Goal: Check status: Check status

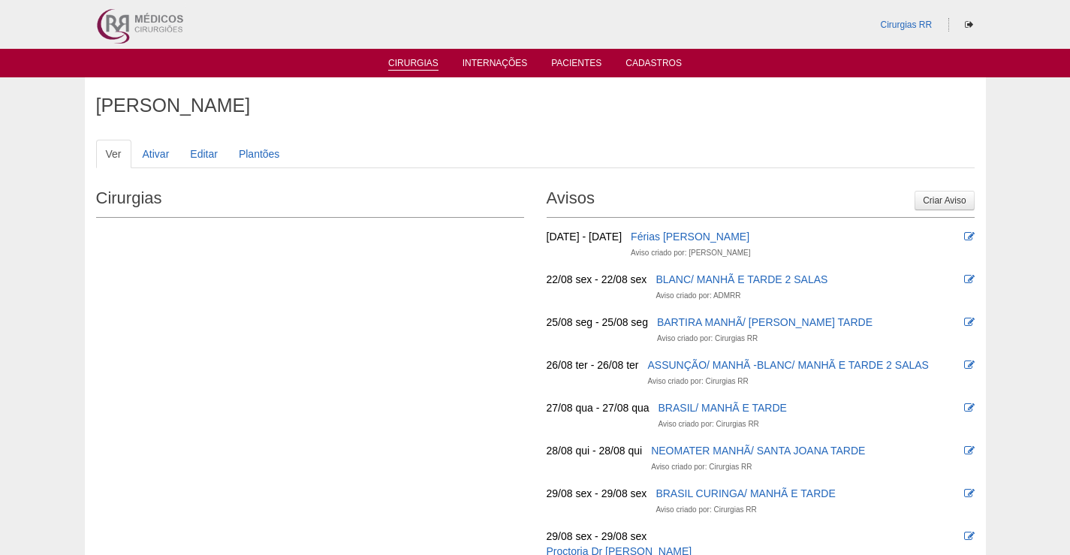
click at [423, 61] on link "Cirurgias" at bounding box center [413, 64] width 50 height 13
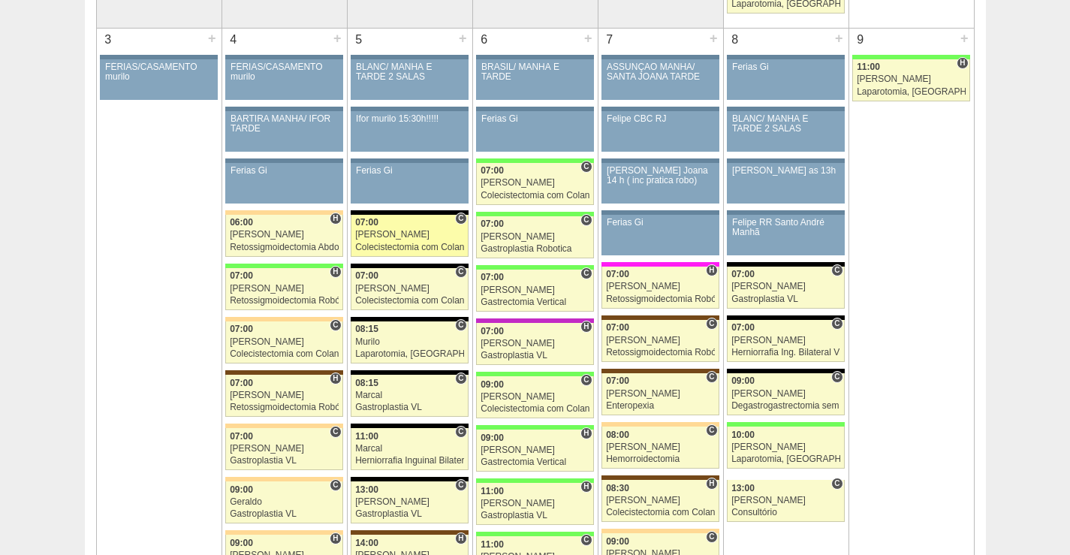
scroll to position [901, 0]
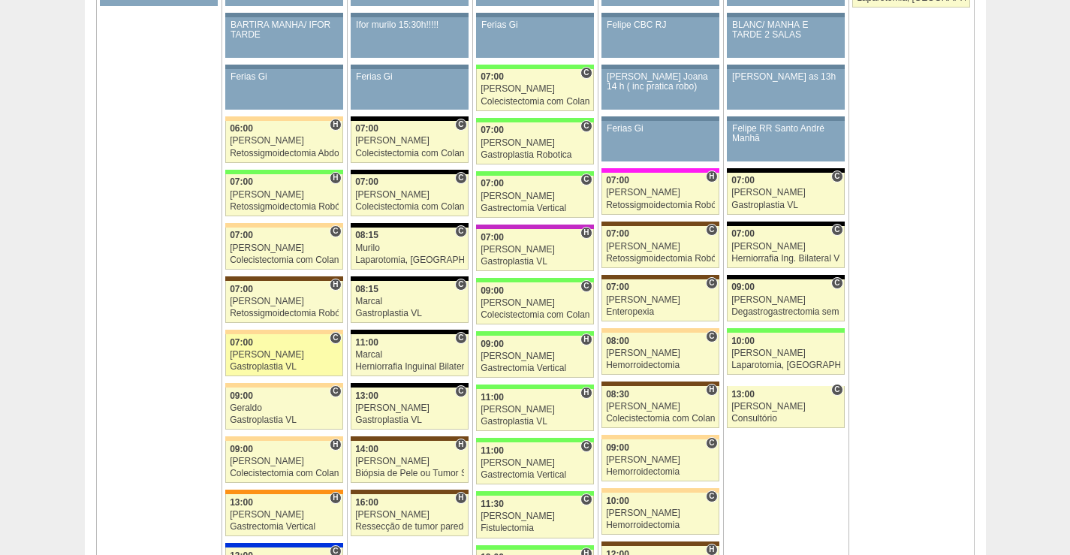
click at [294, 351] on div "[PERSON_NAME]" at bounding box center [284, 355] width 109 height 10
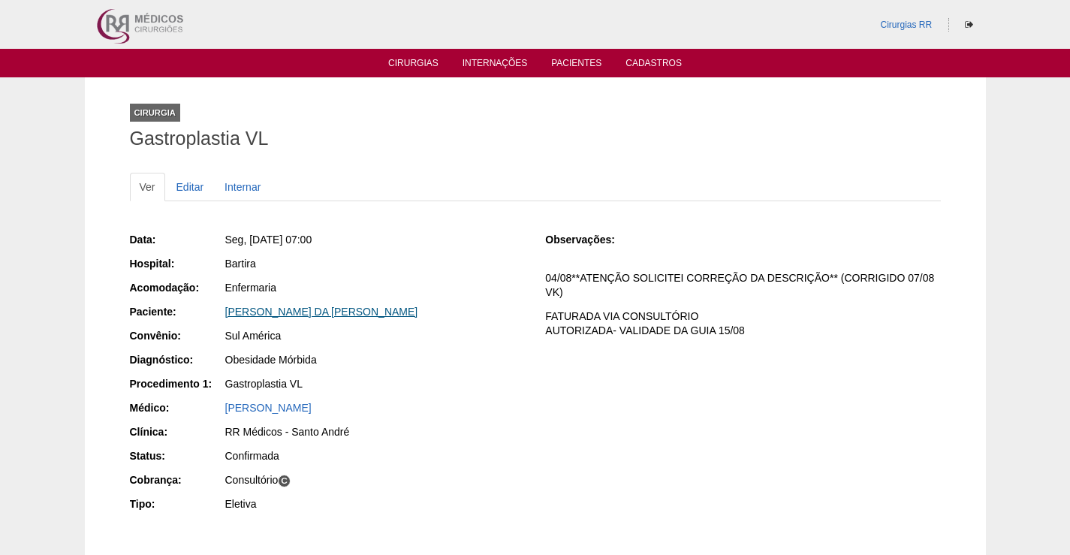
click at [287, 311] on link "LUANA CRISTINA DA SILVA FRANCO" at bounding box center [321, 311] width 193 height 12
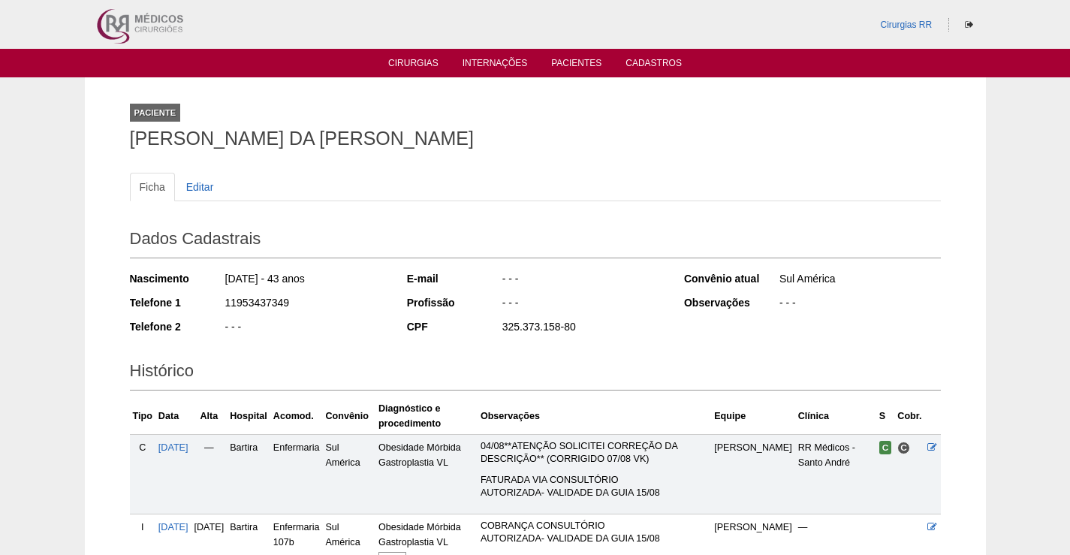
scroll to position [193, 0]
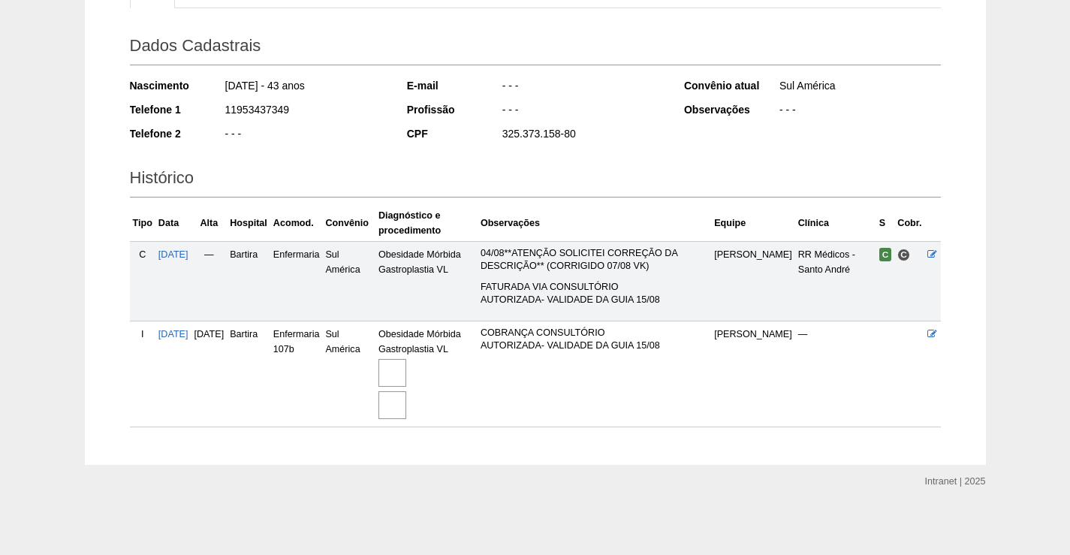
click at [406, 369] on img at bounding box center [392, 373] width 28 height 28
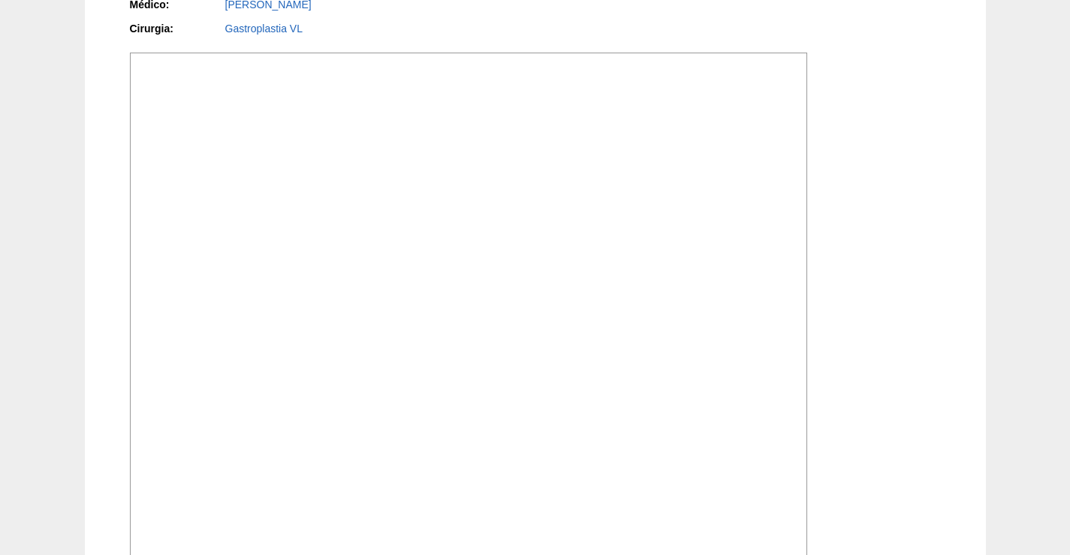
scroll to position [450, 0]
